Goal: Transaction & Acquisition: Subscribe to service/newsletter

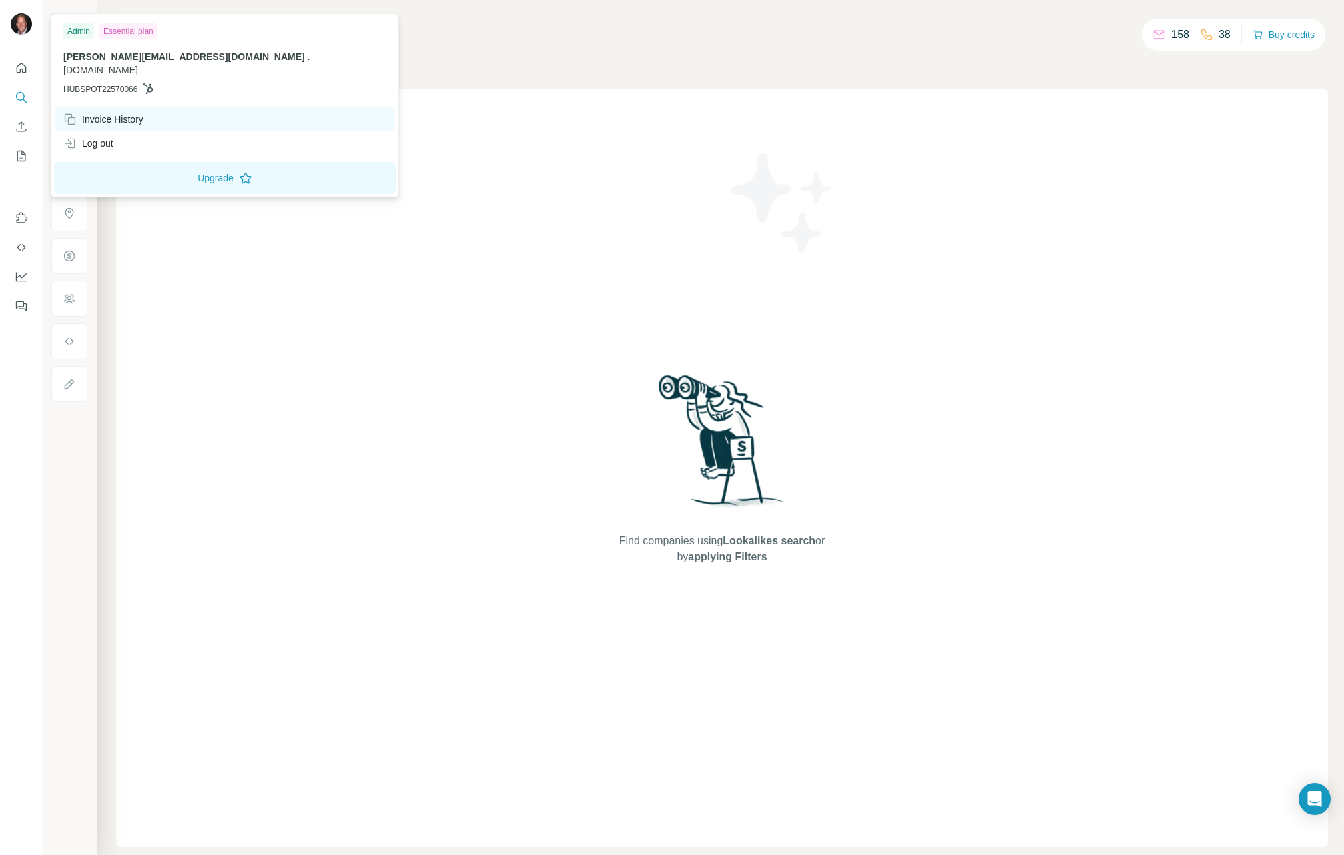
click at [106, 113] on div "Invoice History" at bounding box center [103, 119] width 80 height 13
click at [125, 29] on div "Essential plan" at bounding box center [128, 31] width 58 height 16
click at [130, 162] on button "Upgrade" at bounding box center [225, 178] width 342 height 32
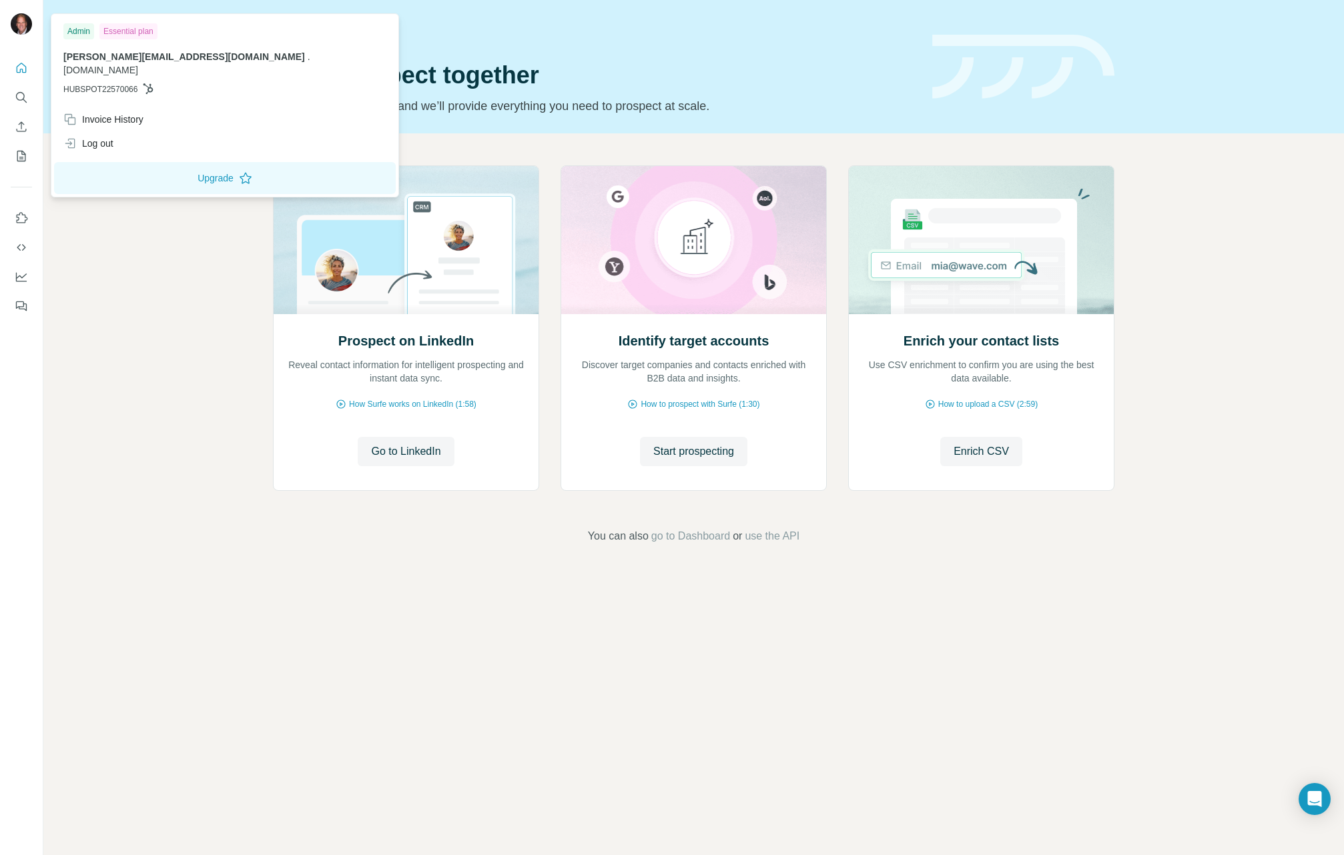
click at [161, 34] on div "Admin Essential plan" at bounding box center [224, 31] width 323 height 16
click at [112, 162] on button "Upgrade" at bounding box center [225, 178] width 342 height 32
